Goal: Task Accomplishment & Management: Manage account settings

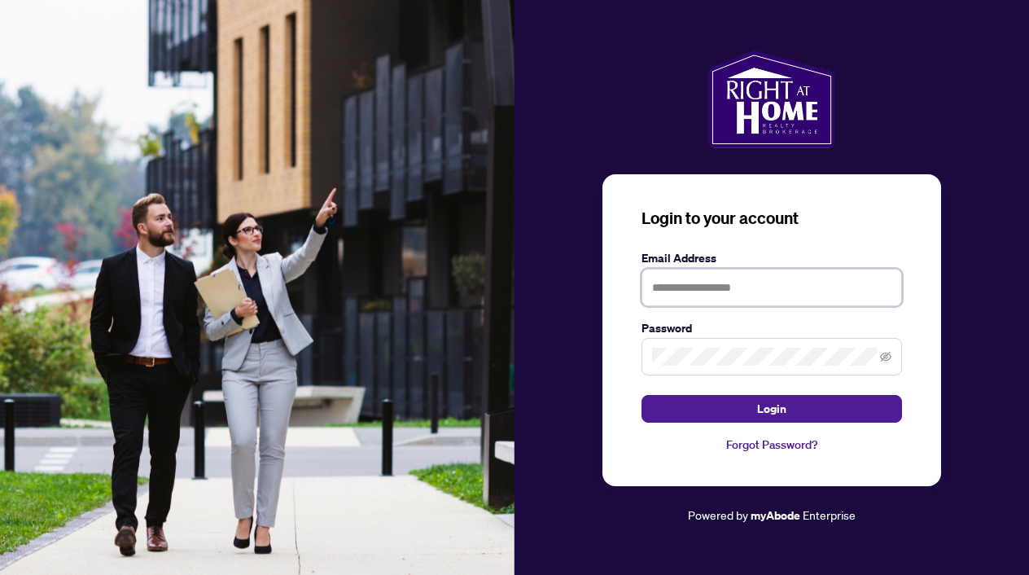
type input "**********"
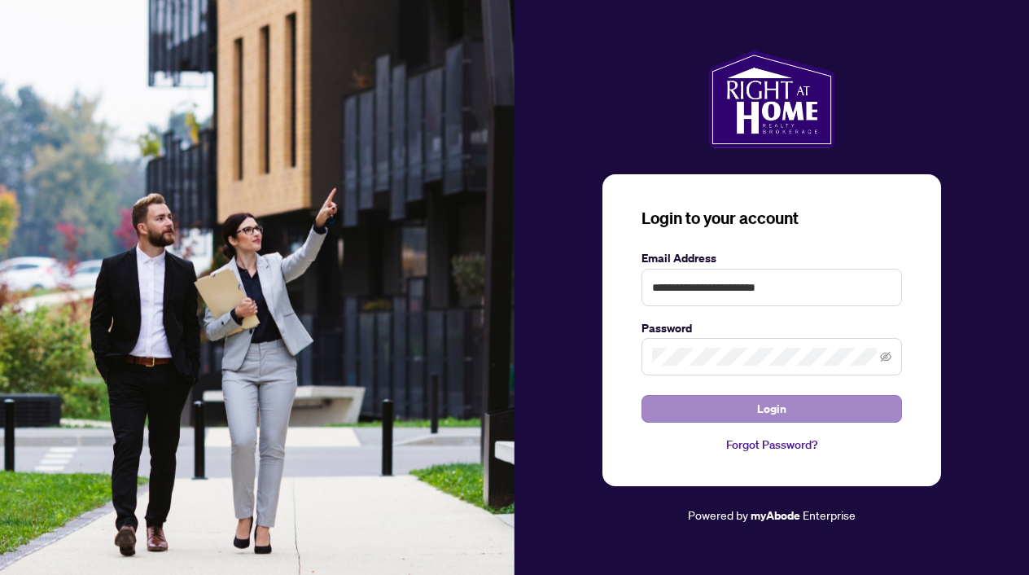
click at [726, 409] on button "Login" at bounding box center [772, 409] width 261 height 28
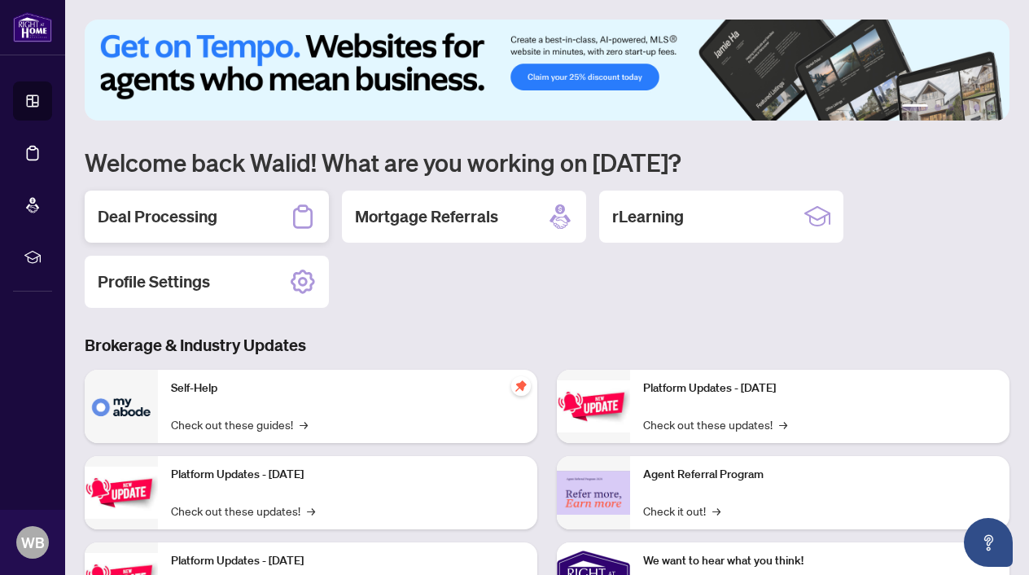
click at [224, 222] on div "Deal Processing" at bounding box center [207, 217] width 244 height 52
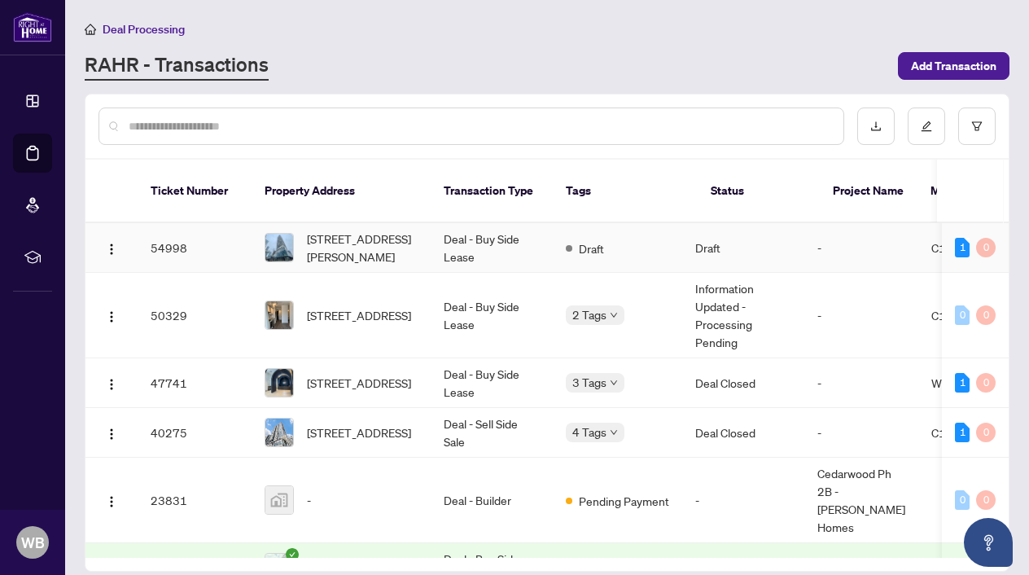
click at [764, 226] on td "Draft" at bounding box center [743, 248] width 122 height 50
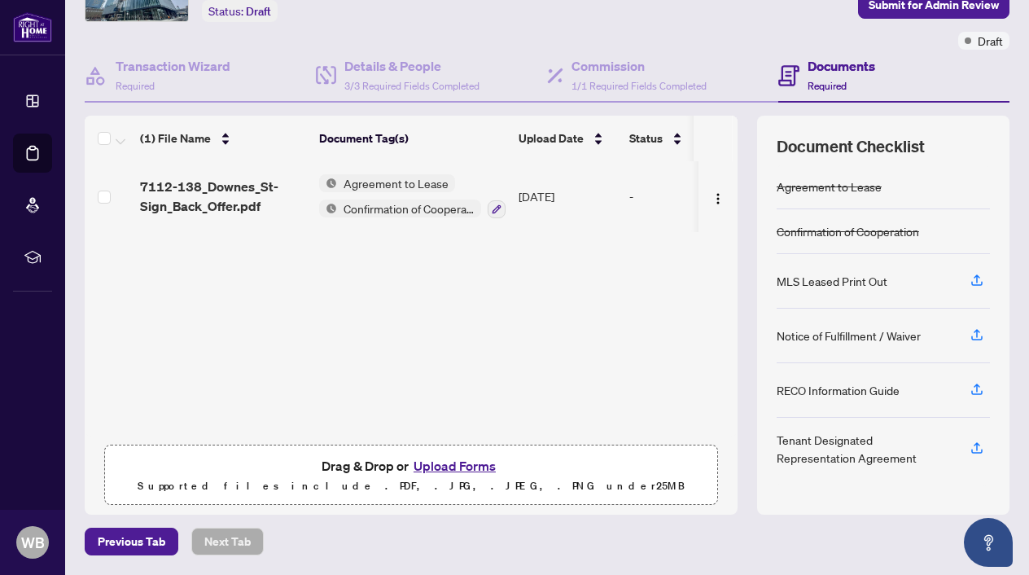
scroll to position [107, 0]
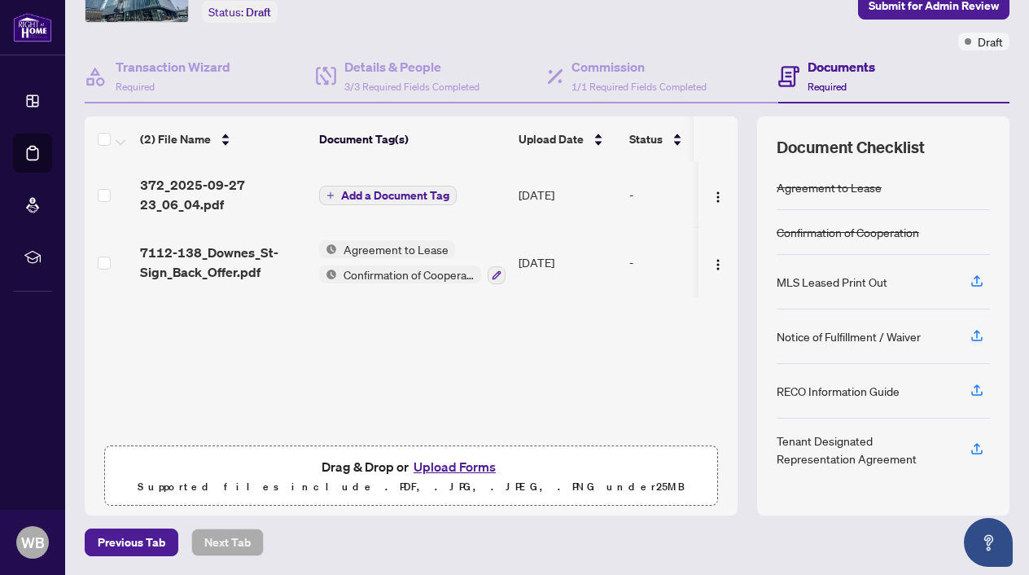
click at [412, 191] on span "Add a Document Tag" at bounding box center [395, 195] width 108 height 11
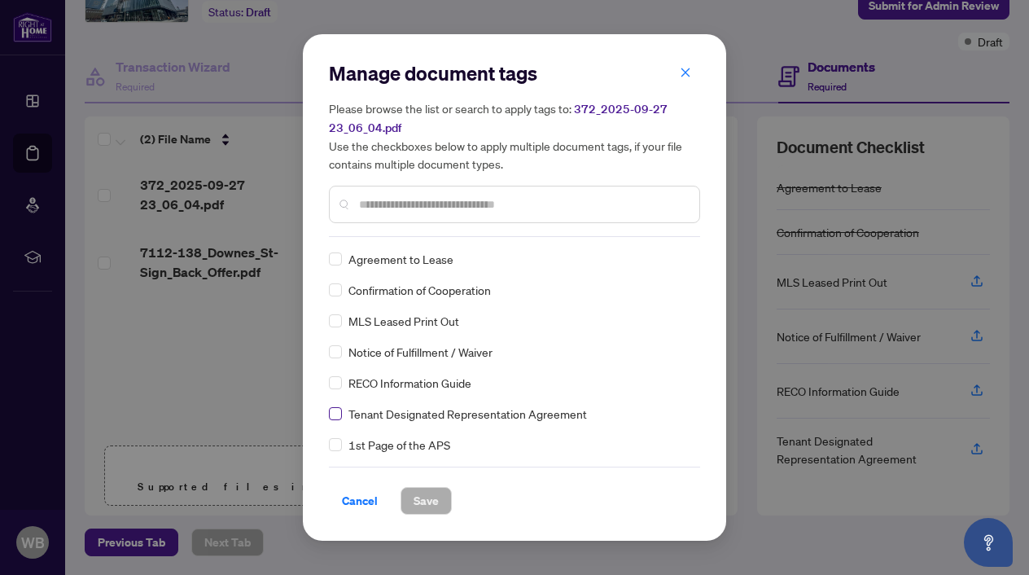
click at [335, 416] on span at bounding box center [335, 413] width 13 height 13
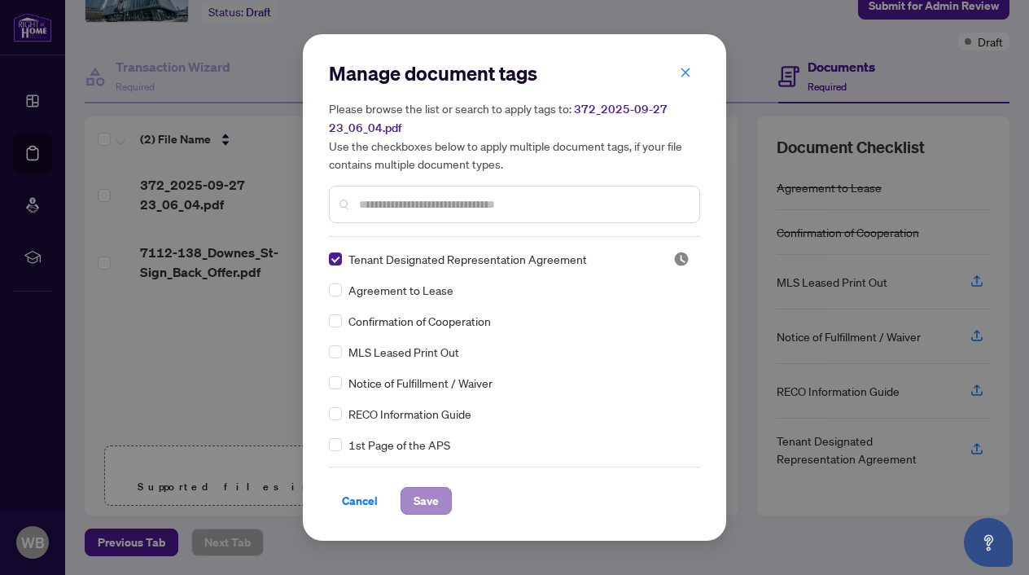
click at [419, 493] on span "Save" at bounding box center [426, 501] width 25 height 26
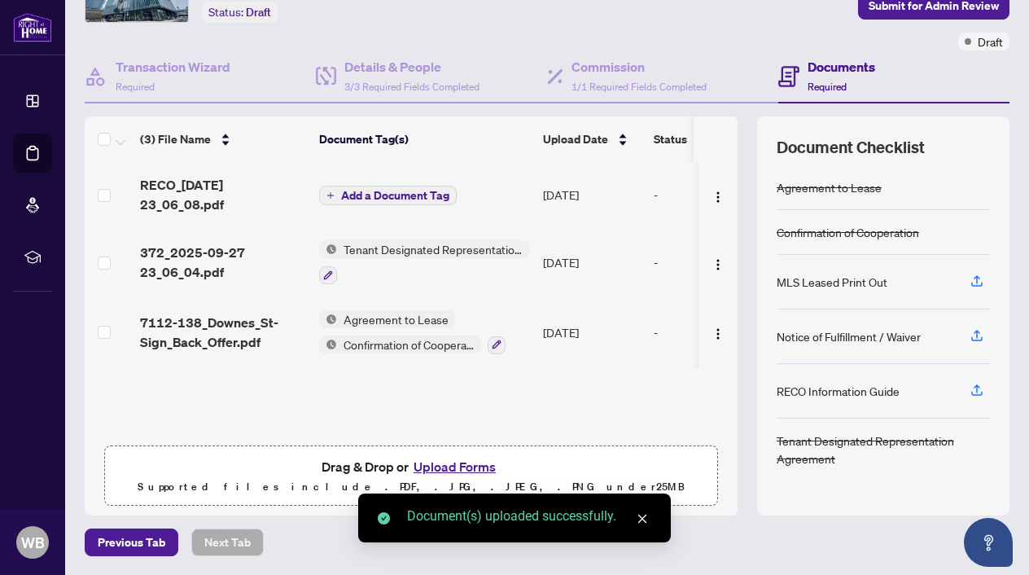
click at [414, 200] on span "Add a Document Tag" at bounding box center [395, 195] width 108 height 11
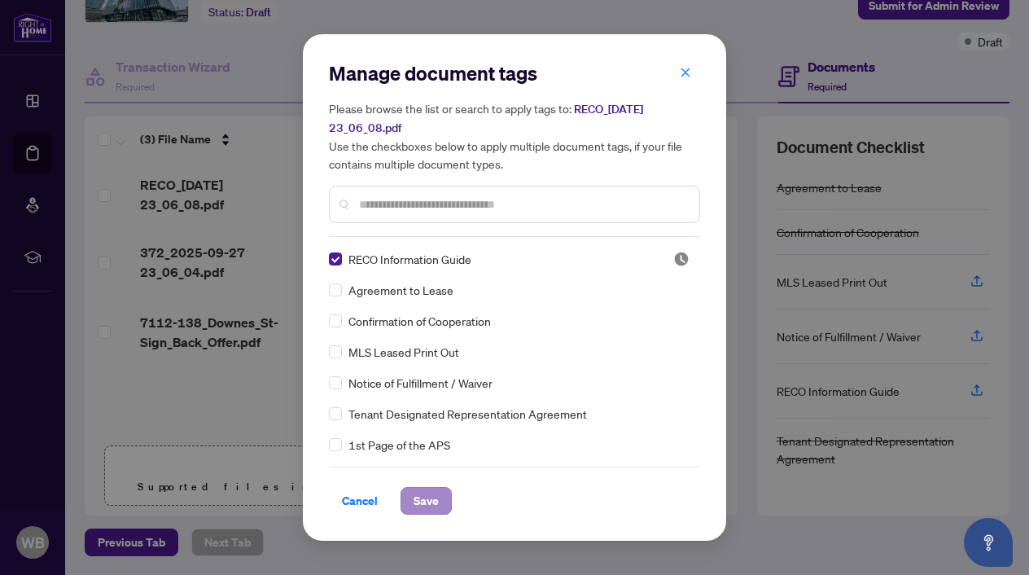
click at [423, 502] on span "Save" at bounding box center [426, 501] width 25 height 26
